Goal: Transaction & Acquisition: Purchase product/service

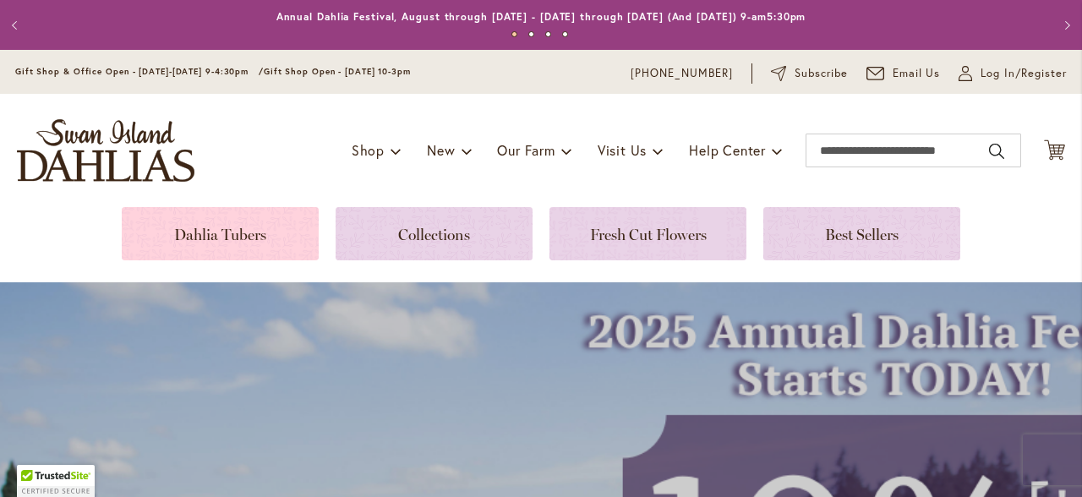
click at [224, 234] on link at bounding box center [220, 233] width 197 height 53
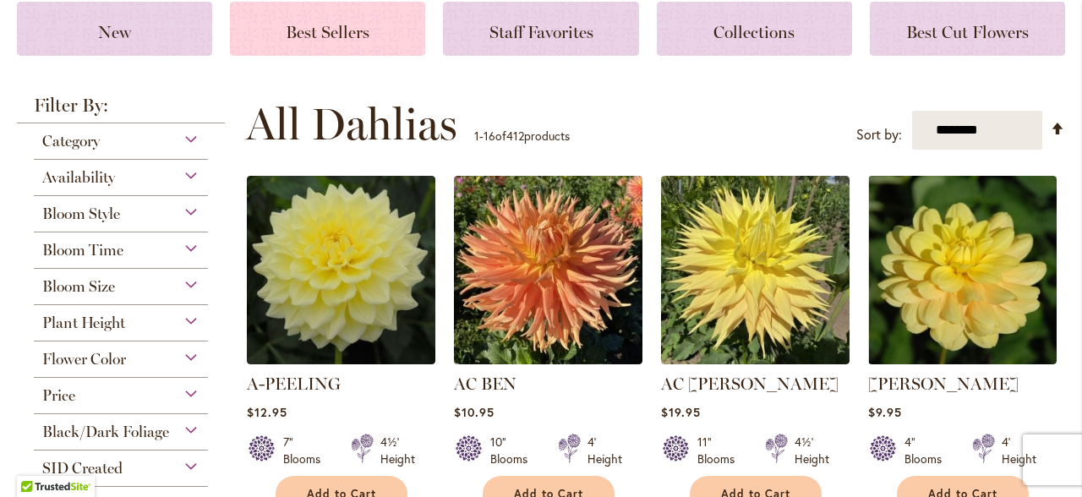
scroll to position [252, 0]
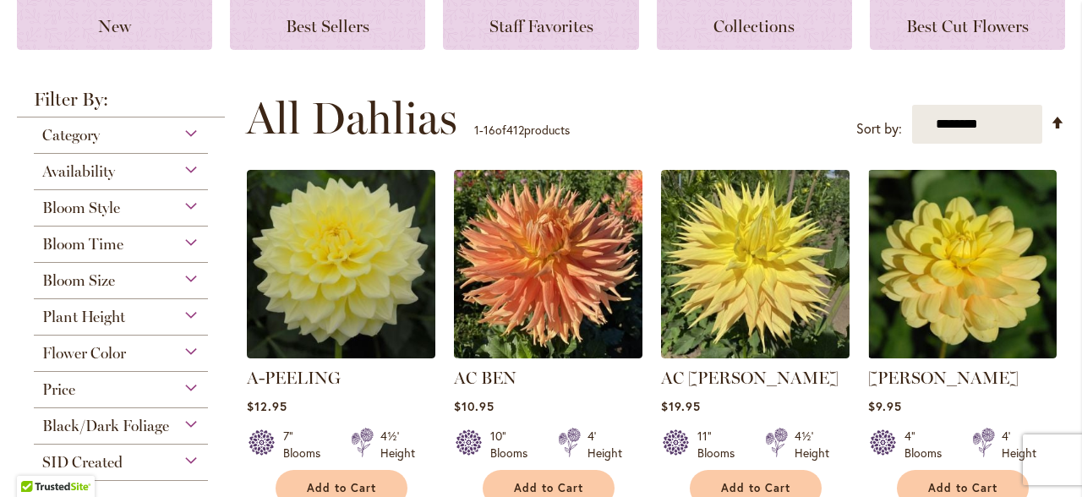
click at [188, 352] on div "Flower Color" at bounding box center [121, 349] width 174 height 27
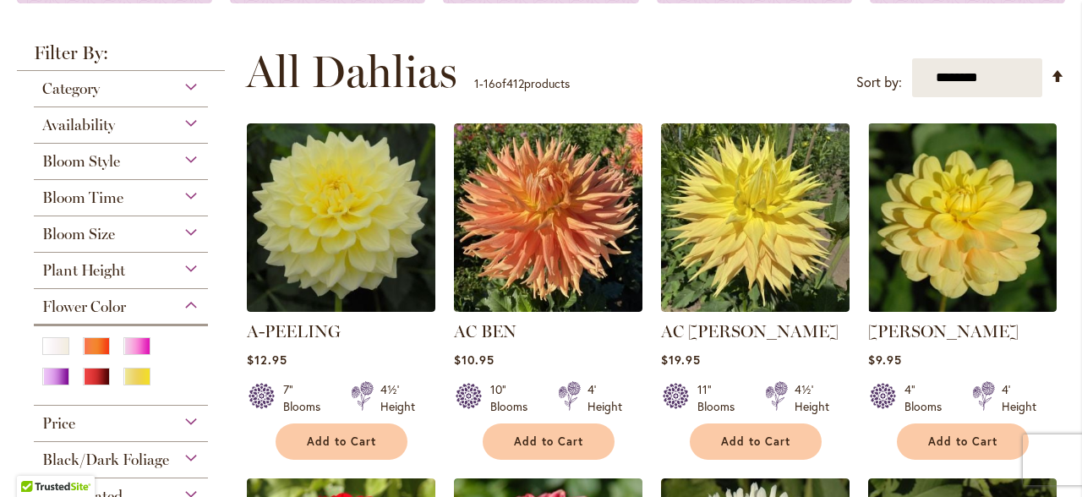
scroll to position [321, 0]
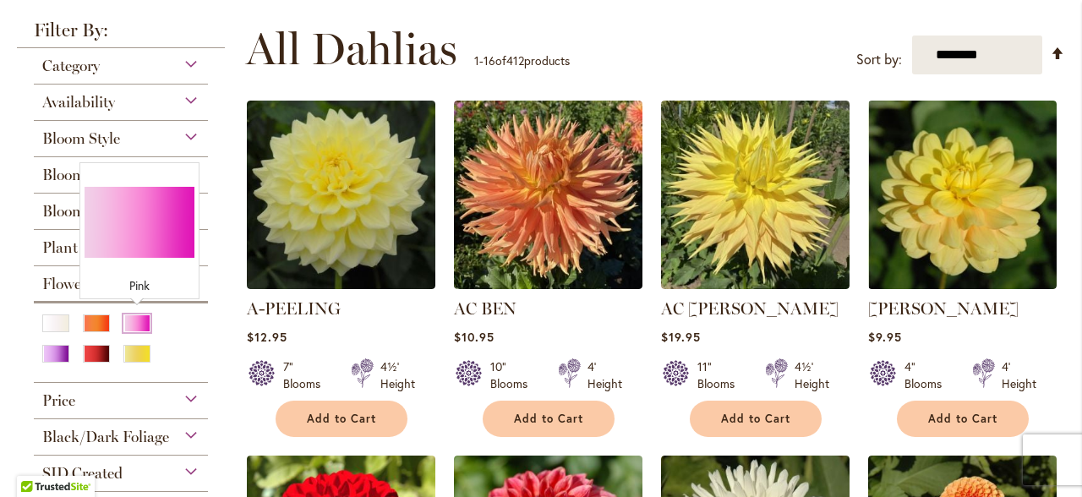
click at [134, 325] on div "Pink" at bounding box center [136, 323] width 27 height 18
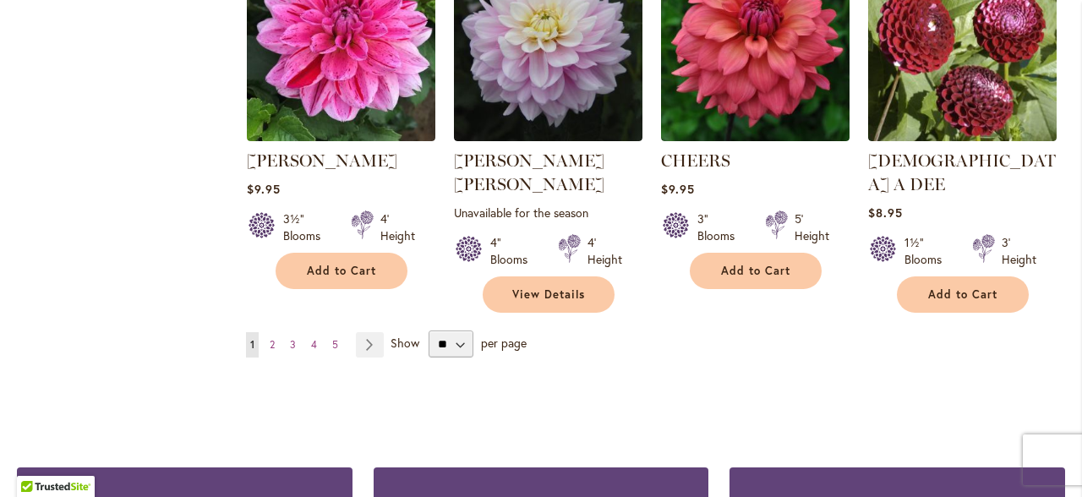
scroll to position [1556, 0]
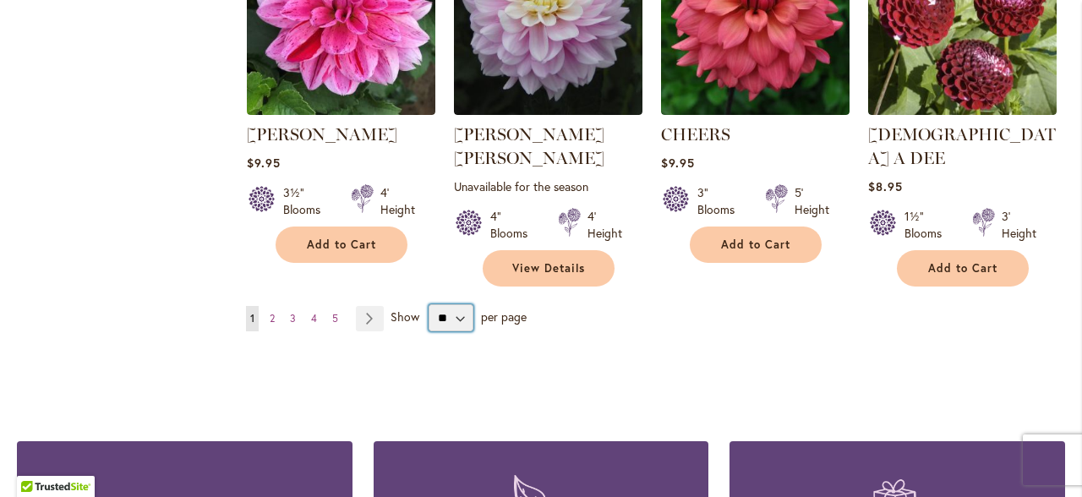
click at [460, 304] on select "** ** ** **" at bounding box center [451, 317] width 45 height 27
select select "**"
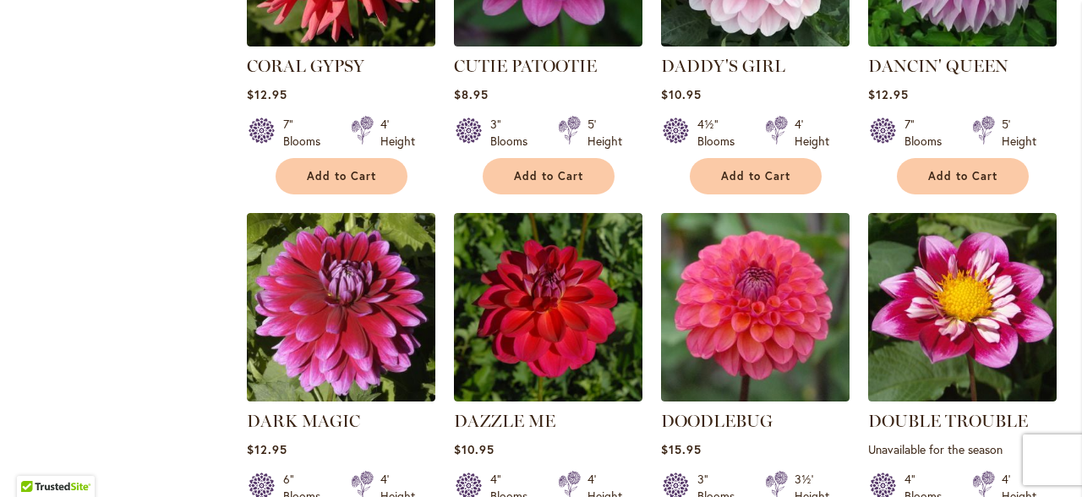
scroll to position [2384, 0]
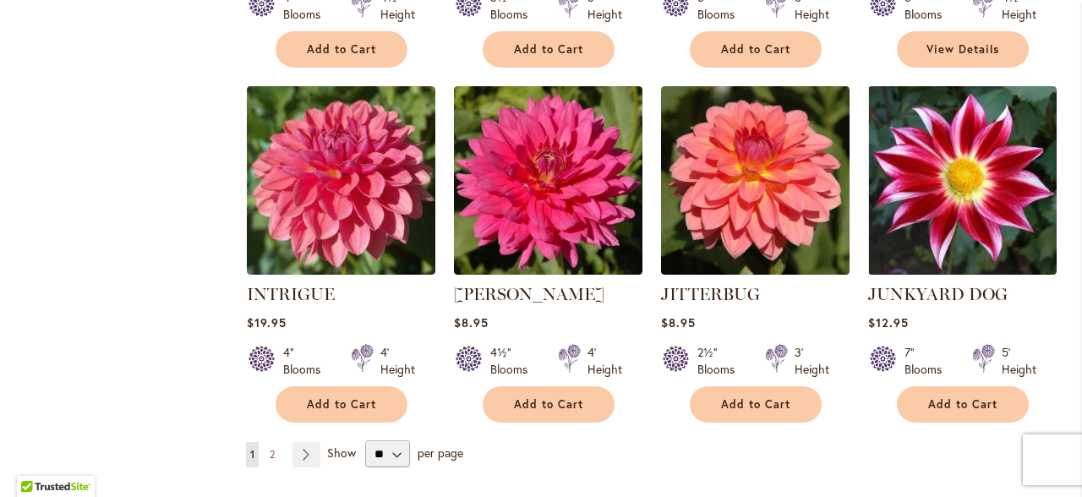
scroll to position [5790, 0]
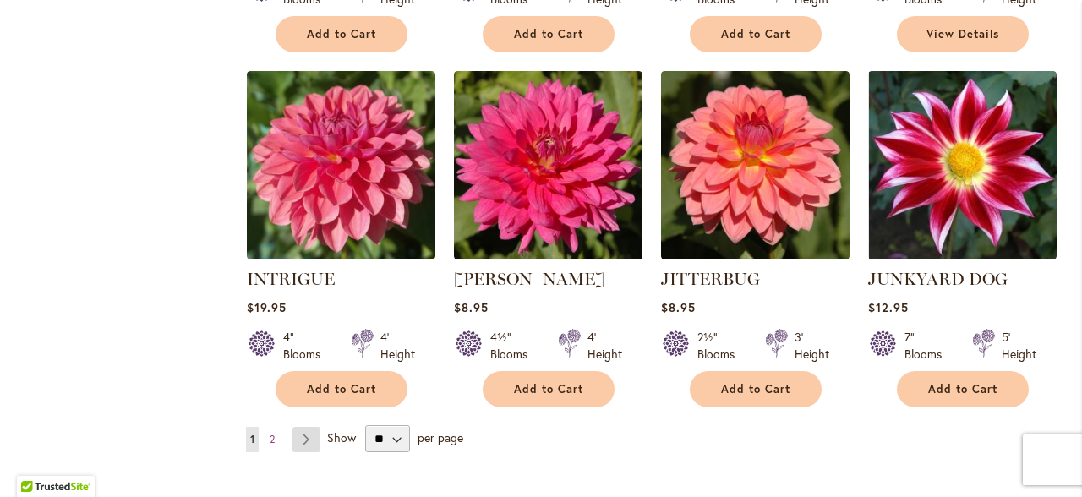
click at [311, 427] on link "Page Next" at bounding box center [306, 439] width 28 height 25
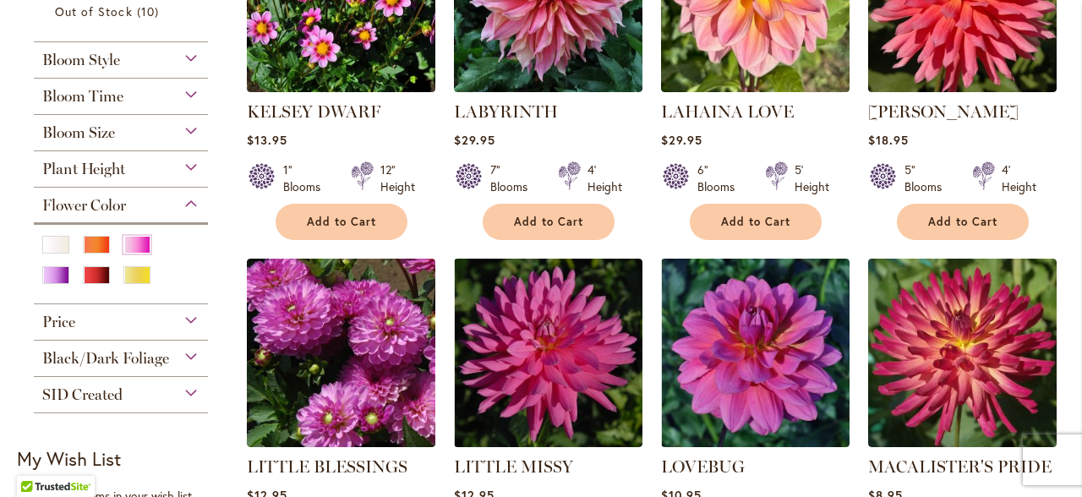
scroll to position [497, 0]
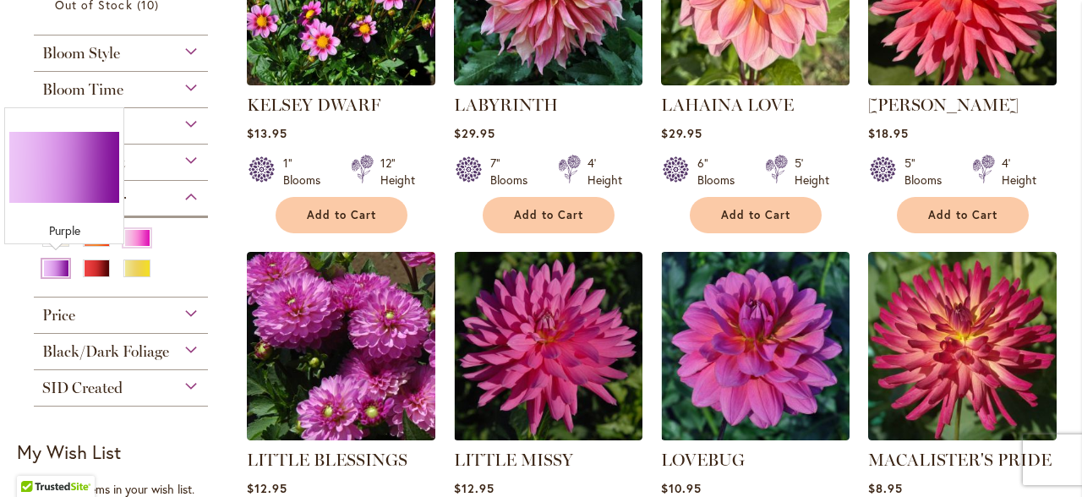
click at [48, 265] on div "Purple" at bounding box center [55, 268] width 27 height 18
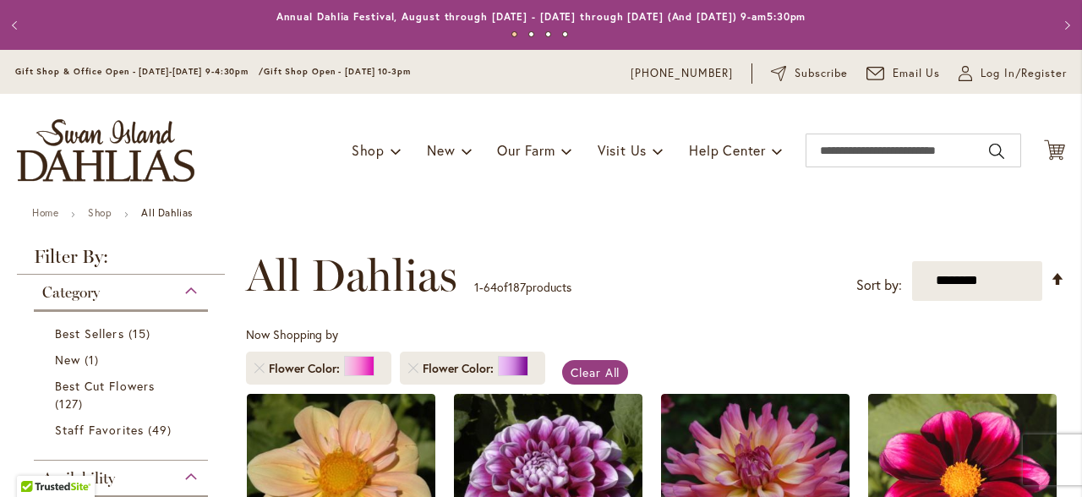
click at [264, 370] on li "Flower Color" at bounding box center [318, 368] width 145 height 33
click at [254, 368] on link "Remove Flower Color Pink" at bounding box center [259, 368] width 10 height 10
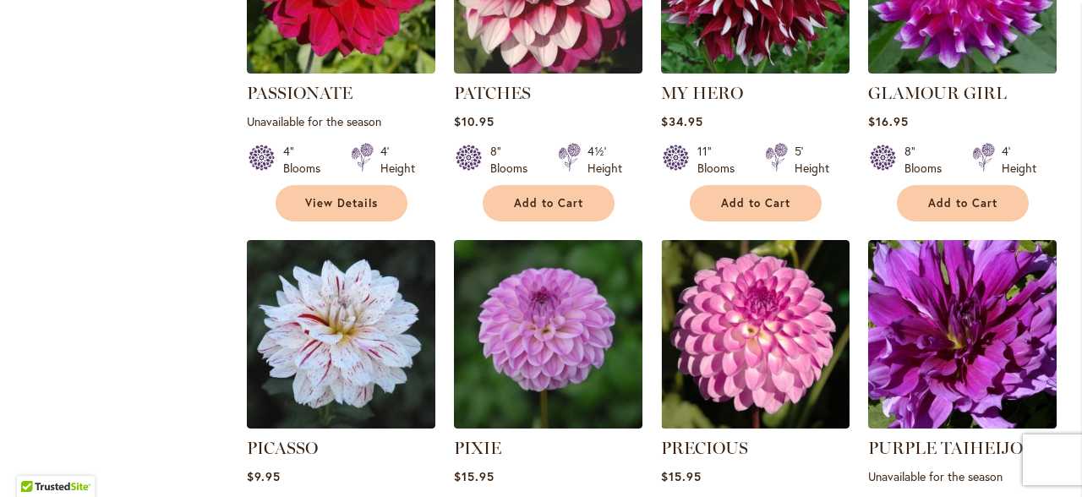
scroll to position [5648, 0]
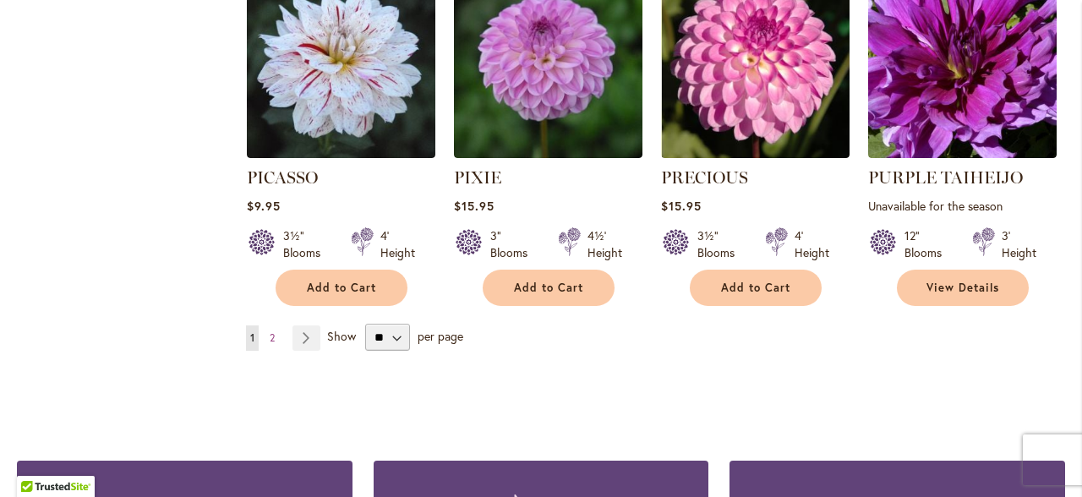
scroll to position [5917, 0]
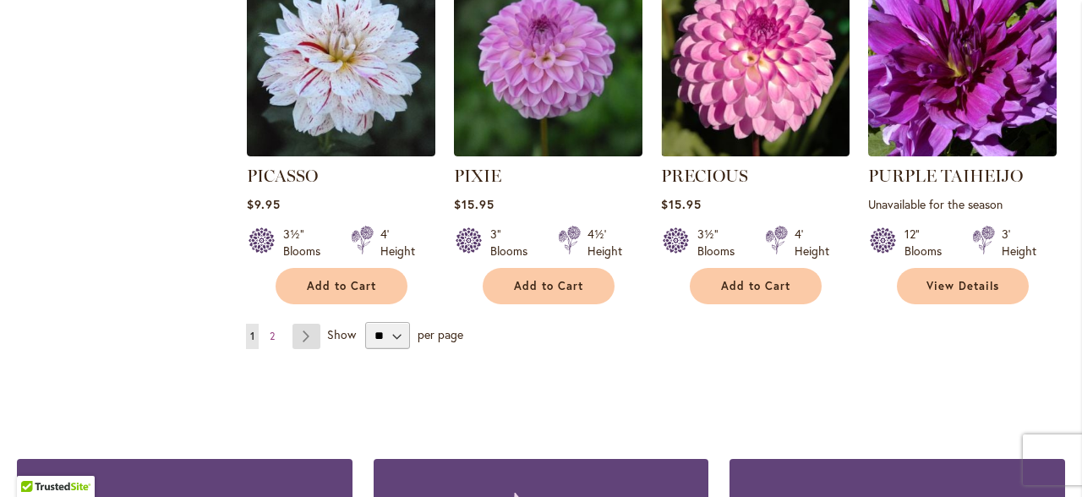
click at [303, 324] on link "Page Next" at bounding box center [306, 336] width 28 height 25
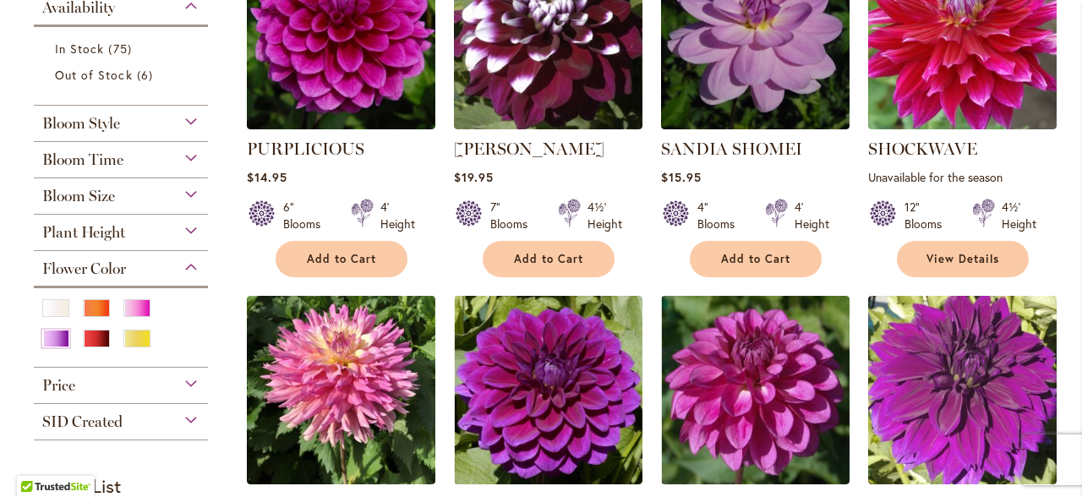
scroll to position [456, 0]
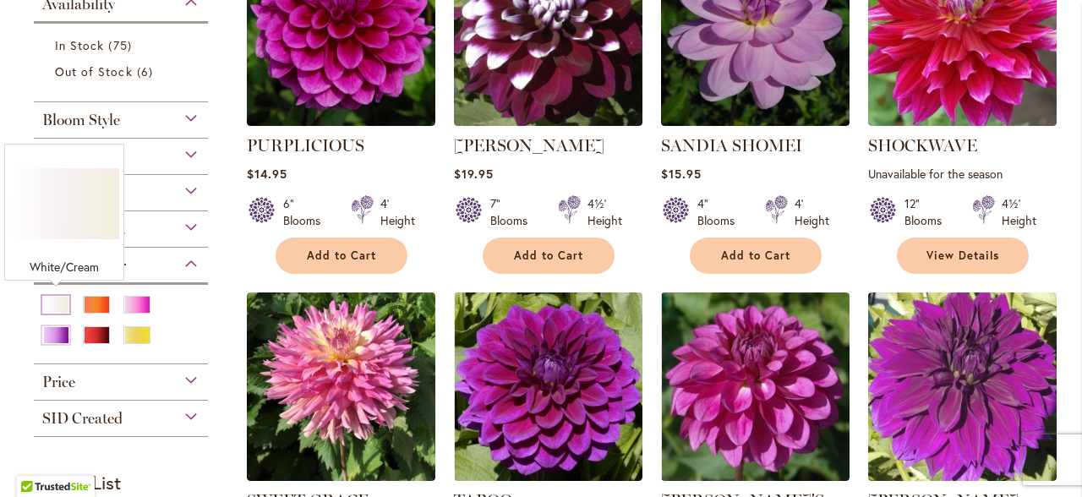
click at [50, 297] on div "White/Cream" at bounding box center [55, 305] width 27 height 18
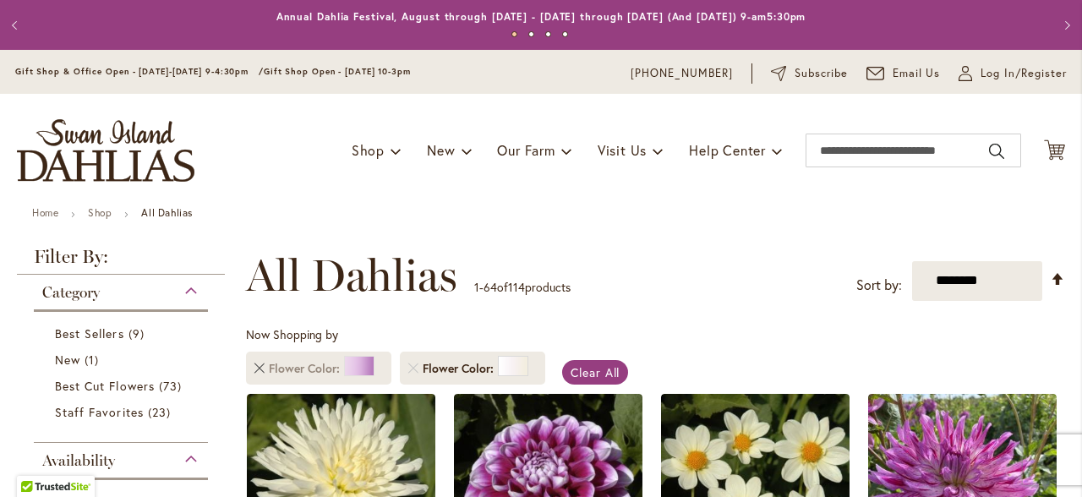
click at [259, 364] on link "Remove Flower Color Purple" at bounding box center [259, 368] width 10 height 10
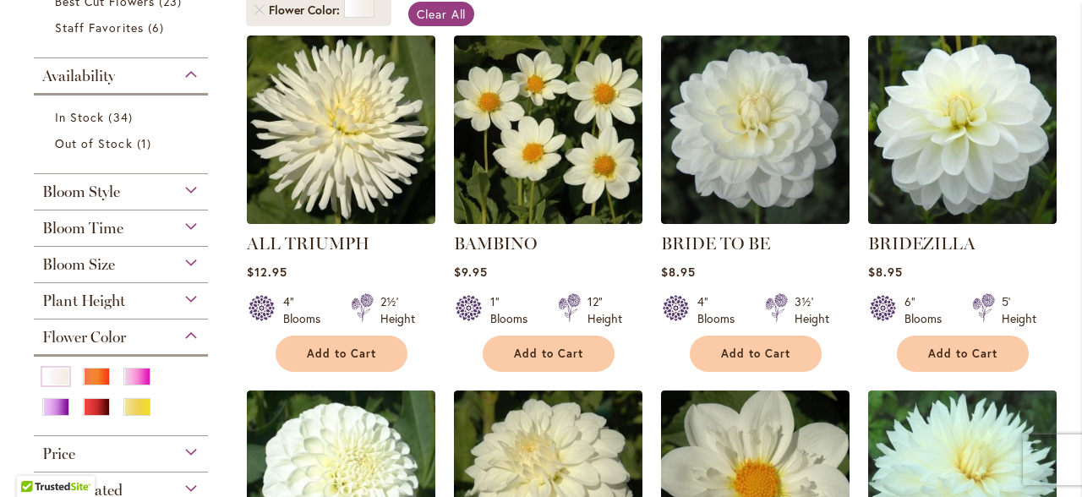
scroll to position [359, 0]
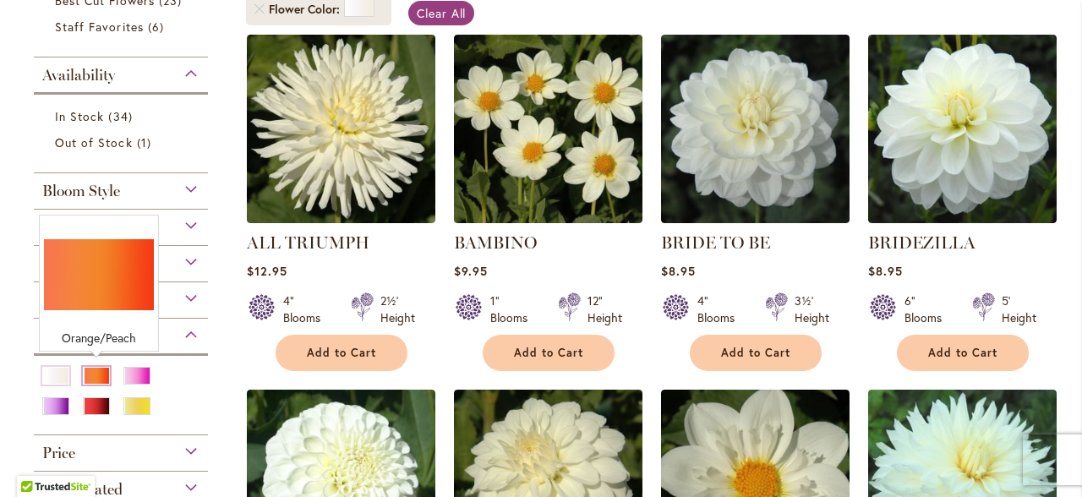
click at [90, 368] on div "Orange/Peach" at bounding box center [96, 376] width 27 height 18
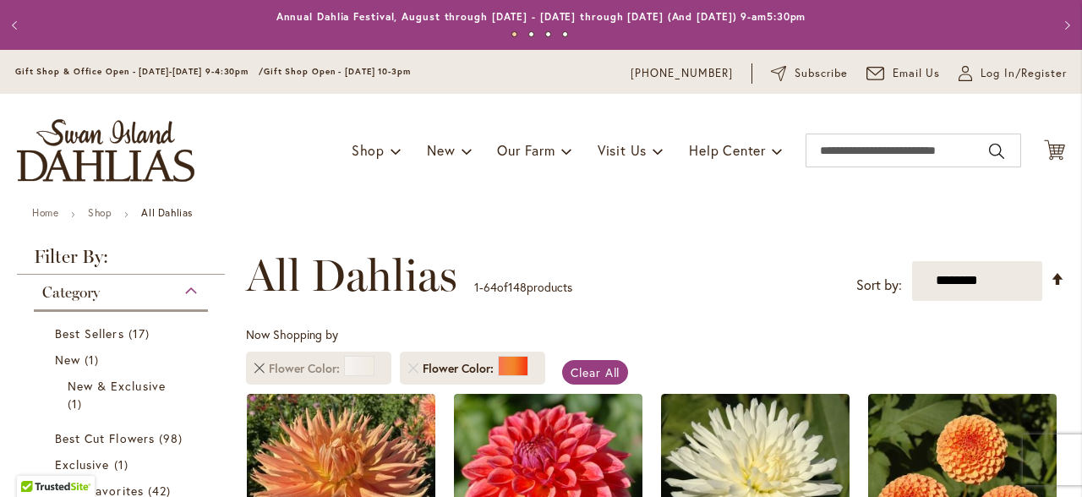
click at [261, 372] on link "Remove Flower Color White/Cream" at bounding box center [259, 368] width 10 height 10
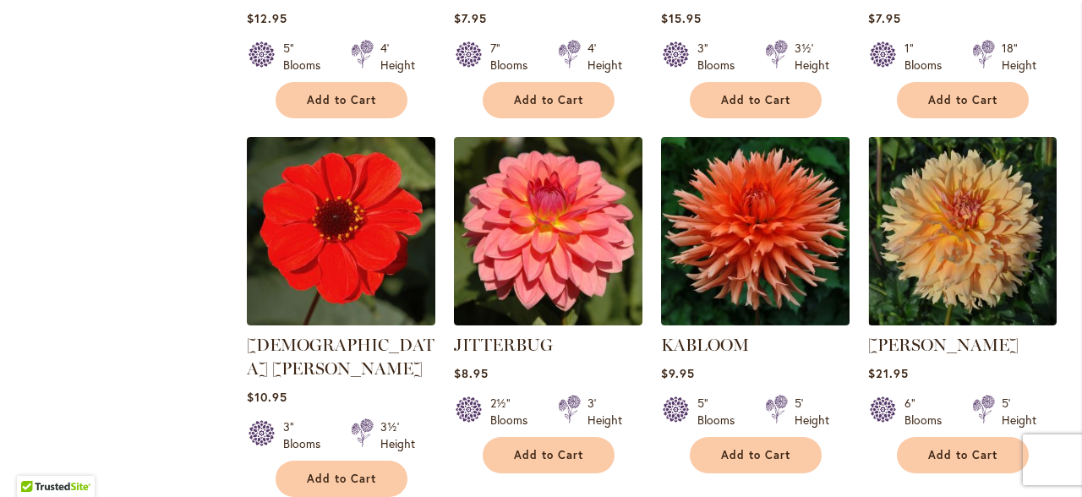
scroll to position [5782, 0]
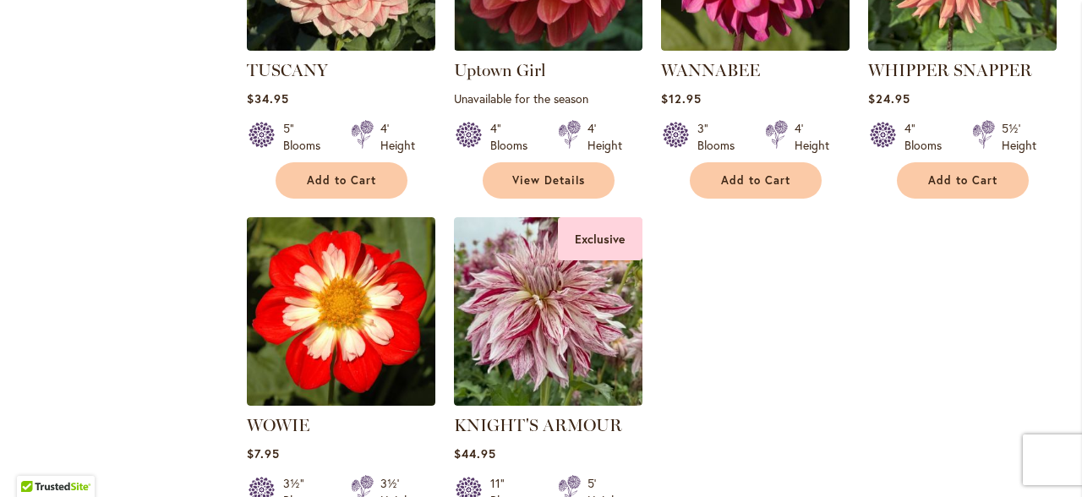
scroll to position [4557, 0]
